Goal: Task Accomplishment & Management: Complete application form

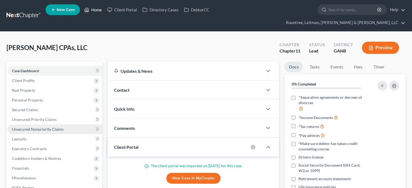
drag, startPoint x: 93, startPoint y: 11, endPoint x: 90, endPoint y: 115, distance: 104.4
click at [93, 11] on link "Home" at bounding box center [93, 10] width 23 height 10
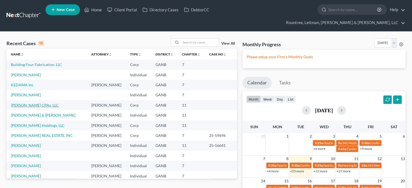
click at [24, 103] on link "[PERSON_NAME] CPAs, LLC" at bounding box center [35, 105] width 48 height 5
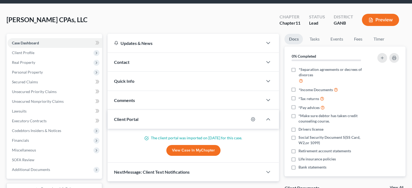
scroll to position [27, 0]
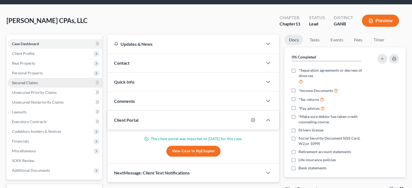
drag, startPoint x: 30, startPoint y: 71, endPoint x: 33, endPoint y: 73, distance: 3.4
click at [30, 80] on span "Secured Claims" at bounding box center [25, 82] width 26 height 5
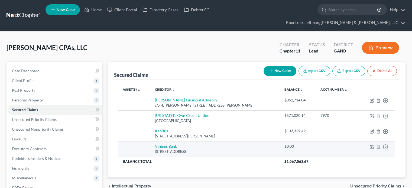
click at [164, 144] on link "Vinings Bank" at bounding box center [166, 146] width 22 height 5
select select "10"
select select "0"
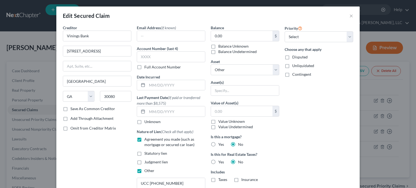
click at [124, 16] on div "Edit Secured Claim ×" at bounding box center [207, 16] width 303 height 18
click at [350, 16] on button "×" at bounding box center [352, 15] width 4 height 7
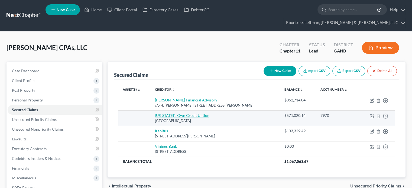
click at [177, 113] on link "[US_STATE]'s Own Credit Untion" at bounding box center [182, 115] width 54 height 5
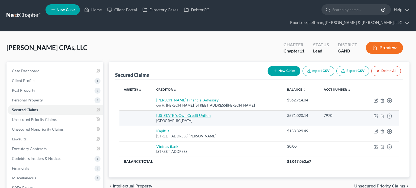
select select "10"
select select "0"
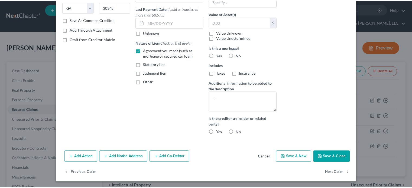
scroll to position [89, 0]
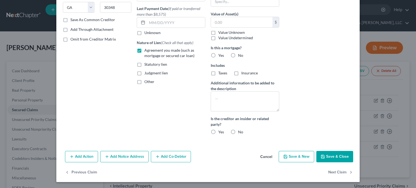
click at [150, 121] on div "Email Address (if known) Account Number (last 4) 7970 Full Account Number Date …" at bounding box center [171, 38] width 74 height 204
click at [334, 156] on button "Save & Close" at bounding box center [334, 156] width 37 height 11
select select
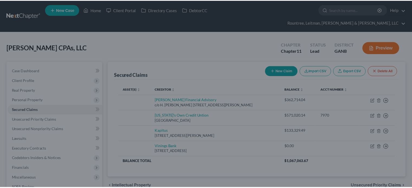
scroll to position [0, 0]
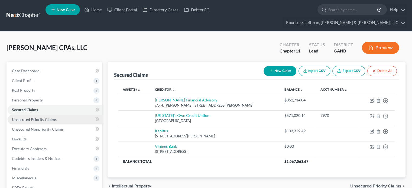
click at [29, 117] on span "Unsecured Priority Claims" at bounding box center [34, 119] width 45 height 5
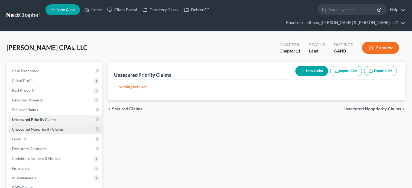
click at [48, 127] on span "Unsecured Nonpriority Claims" at bounding box center [38, 129] width 52 height 5
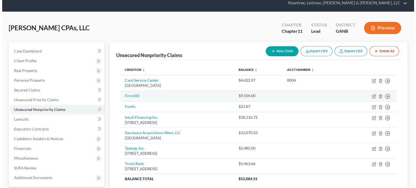
scroll to position [27, 0]
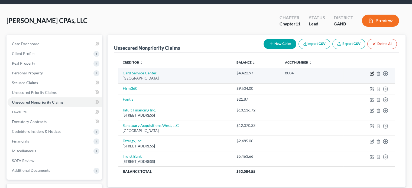
click at [371, 72] on icon "button" at bounding box center [372, 74] width 4 height 4
select select "45"
select select "2"
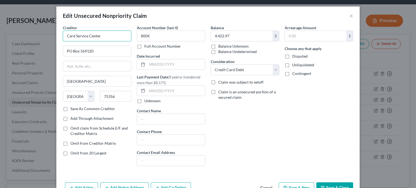
drag, startPoint x: 105, startPoint y: 35, endPoint x: 1, endPoint y: 39, distance: 104.1
click at [1, 39] on div "Edit Unsecured Nonpriority Claim × Creditor * Card Service Center [GEOGRAPHIC_D…" at bounding box center [208, 94] width 416 height 188
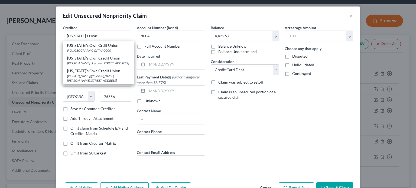
click at [287, 130] on div "Arrearage Amount $ Choose any that apply Disputed Unliquidated Contingent" at bounding box center [319, 98] width 74 height 146
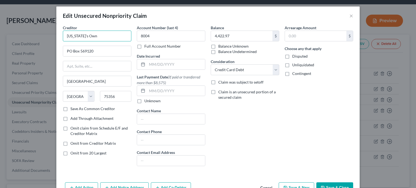
click at [94, 37] on input "[US_STATE]'s Own" at bounding box center [97, 36] width 69 height 11
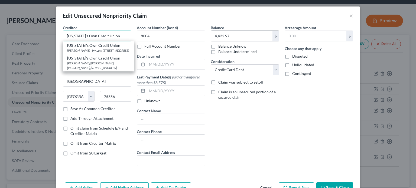
type input "[US_STATE]'s Own Credit Union"
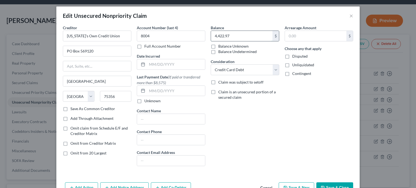
click at [245, 34] on input "4,422.97" at bounding box center [242, 36] width 62 height 10
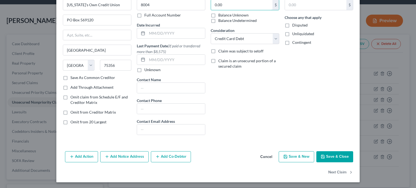
scroll to position [0, 0]
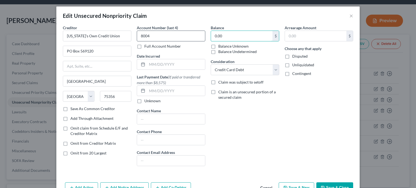
drag, startPoint x: 240, startPoint y: 34, endPoint x: 192, endPoint y: 34, distance: 47.7
click at [192, 34] on div "Creditor * [US_STATE]'s Own Credit [GEOGRAPHIC_DATA] [US_STATE][GEOGRAPHIC_DATA…" at bounding box center [208, 98] width 296 height 146
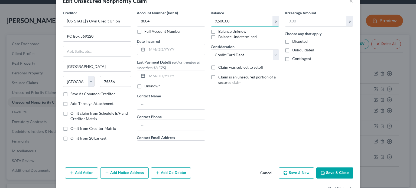
scroll to position [27, 0]
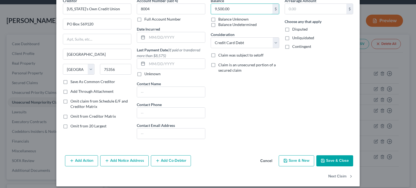
type input "9,500.00"
click at [331, 158] on button "Save & Close" at bounding box center [334, 161] width 37 height 11
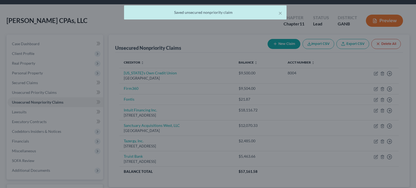
type input "0"
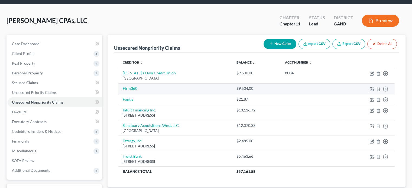
click at [378, 87] on icon "button" at bounding box center [378, 89] width 4 height 4
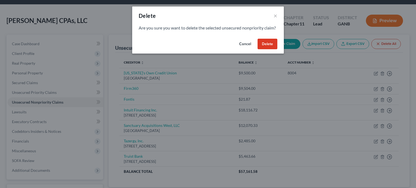
click at [270, 49] on button "Delete" at bounding box center [268, 44] width 20 height 11
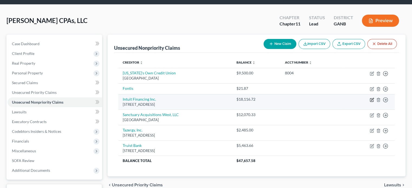
click at [371, 98] on icon "button" at bounding box center [372, 99] width 2 height 2
select select "4"
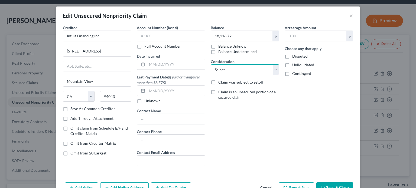
drag, startPoint x: 276, startPoint y: 69, endPoint x: 275, endPoint y: 73, distance: 4.5
click at [276, 69] on select "Select Cable / Satellite Services Collection Agency Credit Card Debt Debt Couns…" at bounding box center [245, 69] width 69 height 11
select select "15"
click at [211, 64] on select "Select Cable / Satellite Services Collection Agency Credit Card Debt Debt Couns…" at bounding box center [245, 69] width 69 height 11
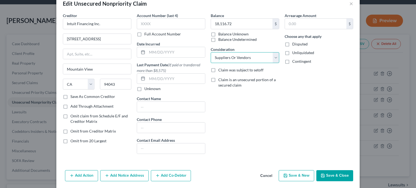
scroll to position [31, 0]
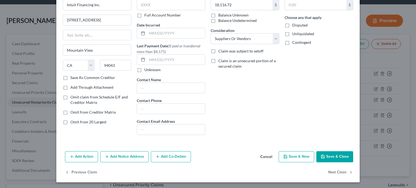
click at [264, 155] on button "Cancel" at bounding box center [266, 157] width 21 height 11
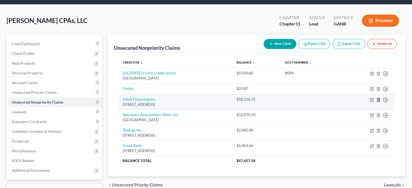
click at [377, 98] on icon "button" at bounding box center [378, 100] width 2 height 4
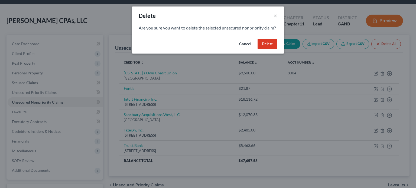
click at [267, 50] on button "Delete" at bounding box center [268, 44] width 20 height 11
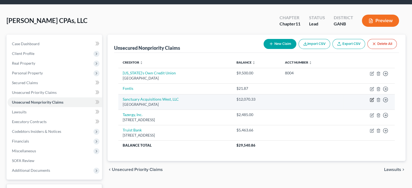
click at [371, 98] on icon "button" at bounding box center [372, 100] width 4 height 4
select select "10"
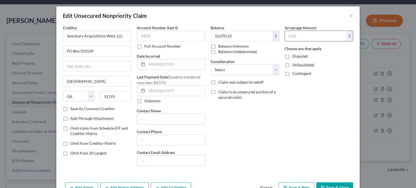
click at [303, 37] on input "text" at bounding box center [316, 36] width 62 height 10
type input "0.00"
click at [276, 69] on select "Select Cable / Satellite Services Collection Agency Credit Card Debt Debt Couns…" at bounding box center [245, 69] width 69 height 11
select select "11"
click at [211, 64] on select "Select Cable / Satellite Services Collection Agency Credit Card Debt Debt Couns…" at bounding box center [245, 69] width 69 height 11
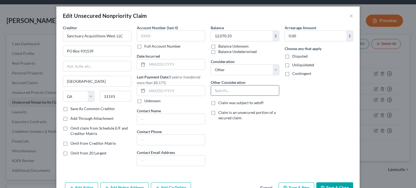
click at [240, 91] on input "text" at bounding box center [245, 91] width 68 height 10
type input "Lease"
click at [288, 132] on div "Arrearage Amount 0.00 $ Choose any that apply Disputed Unliquidated Contingent" at bounding box center [319, 98] width 74 height 146
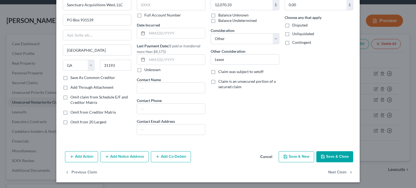
click at [334, 156] on button "Save & Close" at bounding box center [334, 156] width 37 height 11
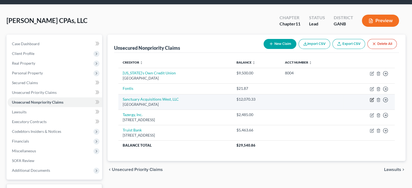
click at [371, 98] on icon "button" at bounding box center [372, 100] width 4 height 4
select select "10"
select select "11"
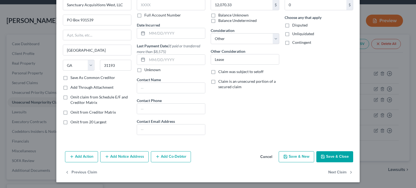
click at [339, 151] on button "Save & Close" at bounding box center [334, 156] width 37 height 11
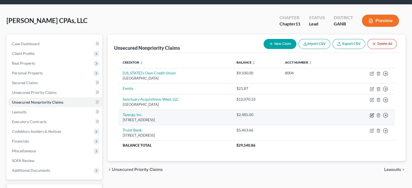
click at [372, 114] on icon "button" at bounding box center [372, 115] width 2 height 2
select select "10"
select select "15"
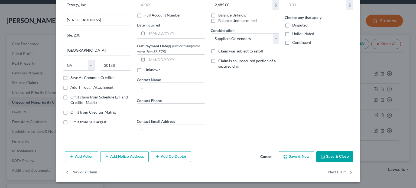
click at [336, 155] on button "Save & Close" at bounding box center [334, 156] width 37 height 11
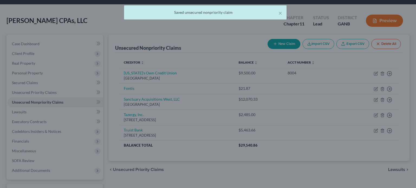
type input "0"
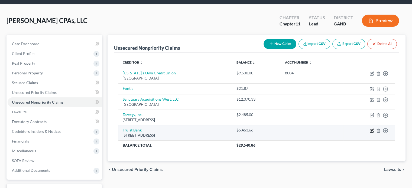
click at [372, 129] on icon "button" at bounding box center [372, 131] width 4 height 4
select select "28"
select select "2"
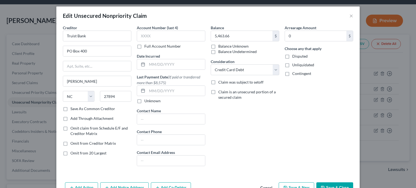
click at [273, 134] on div "Balance 5,463.66 $ Balance Unknown Balance Undetermined 5,463.66 $ Balance Unkn…" at bounding box center [245, 98] width 74 height 146
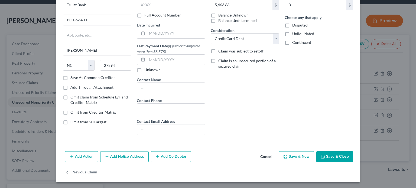
click at [331, 156] on button "Save & Close" at bounding box center [334, 156] width 37 height 11
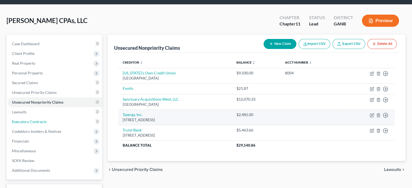
drag, startPoint x: 37, startPoint y: 110, endPoint x: 120, endPoint y: 103, distance: 83.3
click at [37, 119] on span "Executory Contracts" at bounding box center [29, 121] width 35 height 5
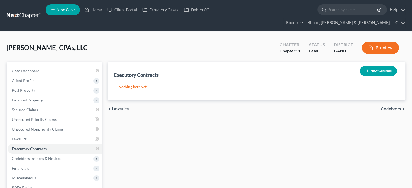
click at [381, 66] on button "New Contract" at bounding box center [378, 71] width 37 height 10
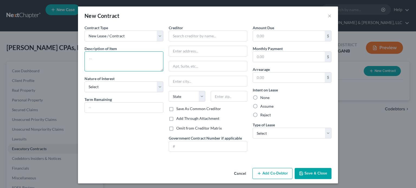
click at [107, 59] on textarea at bounding box center [124, 61] width 79 height 20
type textarea "Tax preparation"
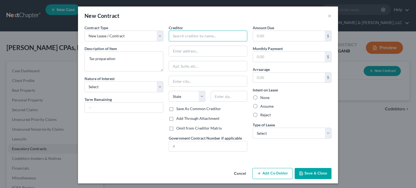
click at [194, 31] on input "text" at bounding box center [208, 36] width 79 height 11
type input "A-Unison Globus Alliances, Inc."
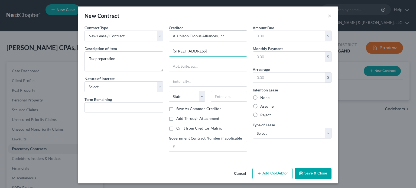
type input "[STREET_ADDRESS]"
type input "33076"
type input "[GEOGRAPHIC_DATA]"
select select "9"
click at [176, 108] on label "Save As Common Creditor" at bounding box center [198, 108] width 45 height 5
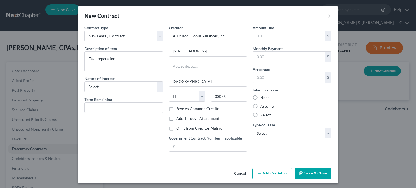
click at [179, 108] on input "Save As Common Creditor" at bounding box center [181, 108] width 4 height 4
checkbox input "true"
click at [267, 56] on input "text" at bounding box center [289, 57] width 72 height 10
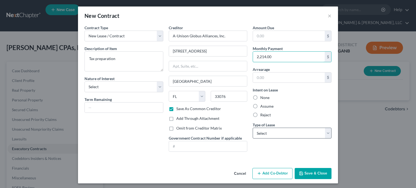
type input "2,214.00"
click at [280, 134] on select "Select Real Estate Car Other" at bounding box center [292, 133] width 79 height 11
select select "2"
click at [253, 128] on select "Select Real Estate Car Other" at bounding box center [292, 133] width 79 height 11
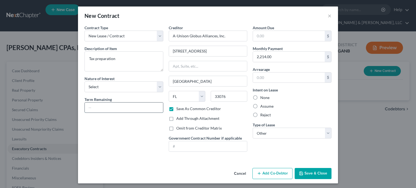
click at [113, 104] on input "text" at bounding box center [124, 108] width 78 height 10
type input "9 months"
click at [313, 171] on button "Save & Close" at bounding box center [313, 173] width 37 height 11
